Goal: Information Seeking & Learning: Learn about a topic

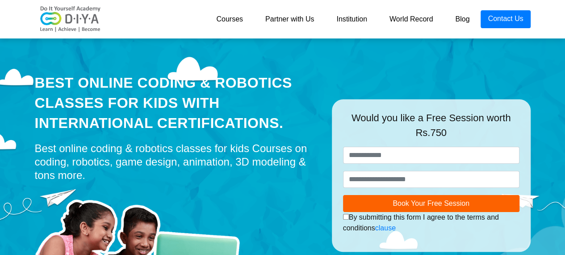
click at [458, 11] on link "Blog" at bounding box center [462, 19] width 37 height 18
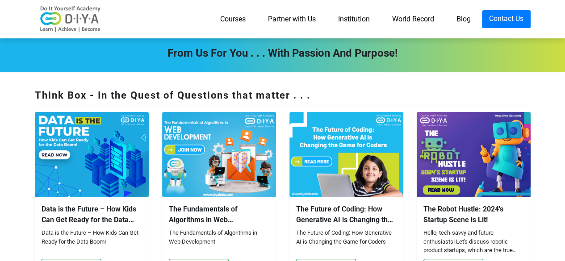
drag, startPoint x: 350, startPoint y: 39, endPoint x: 346, endPoint y: 20, distance: 19.3
click at [288, 14] on link "Partner with Us" at bounding box center [292, 19] width 70 height 18
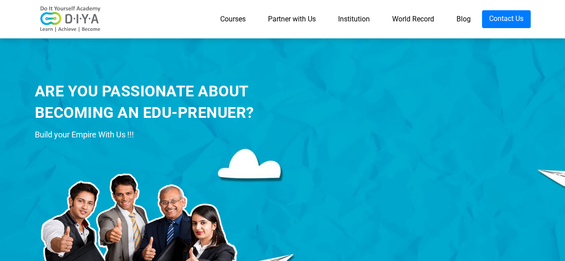
click at [231, 20] on link "Courses" at bounding box center [233, 19] width 48 height 18
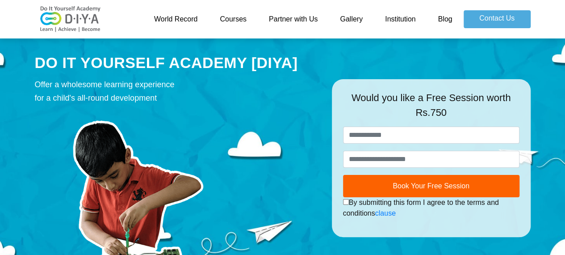
click at [182, 15] on link "World Record" at bounding box center [176, 19] width 66 height 18
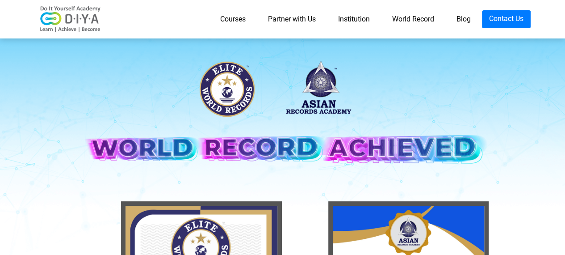
click at [275, 18] on link "Partner with Us" at bounding box center [292, 19] width 70 height 18
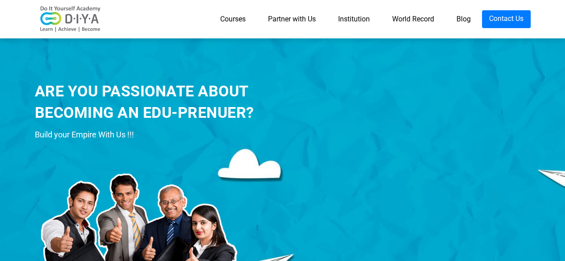
click at [235, 17] on link "Courses" at bounding box center [233, 19] width 48 height 18
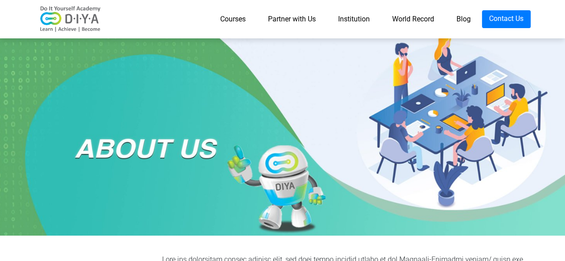
click at [460, 25] on link "Blog" at bounding box center [463, 19] width 37 height 18
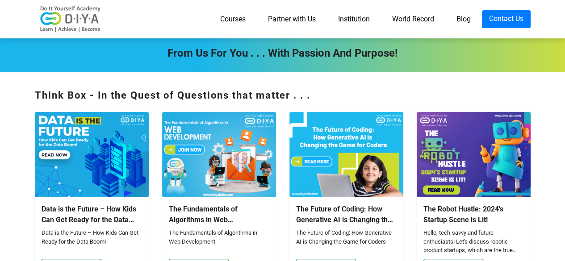
click at [418, 16] on link "World Record" at bounding box center [413, 19] width 64 height 18
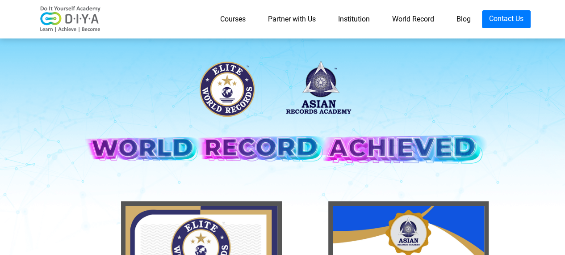
click at [342, 12] on link "Institution" at bounding box center [354, 19] width 54 height 18
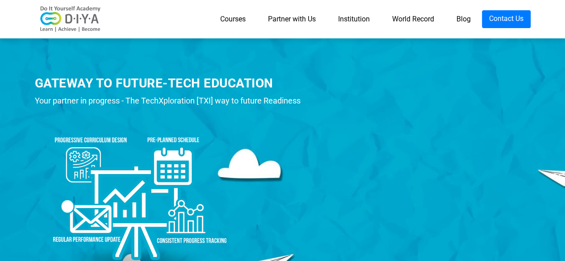
click at [299, 15] on link "Partner with Us" at bounding box center [292, 19] width 70 height 18
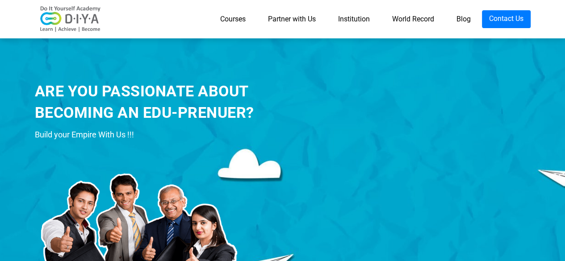
click at [234, 16] on link "Courses" at bounding box center [233, 19] width 48 height 18
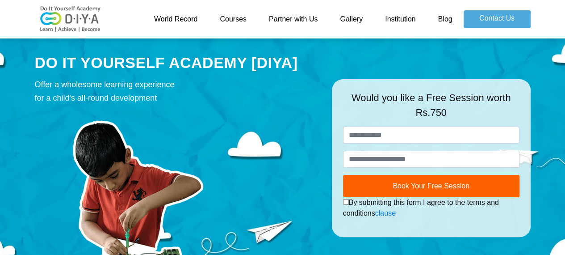
click at [445, 13] on link "Blog" at bounding box center [445, 19] width 37 height 18
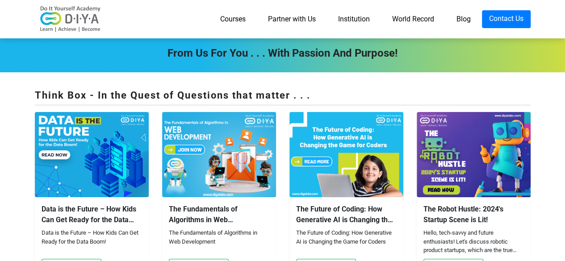
scroll to position [0, 0]
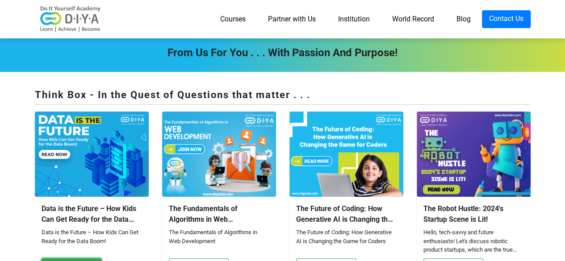
click at [90, 259] on button "Read Full Article" at bounding box center [72, 266] width 60 height 15
